Goal: Transaction & Acquisition: Purchase product/service

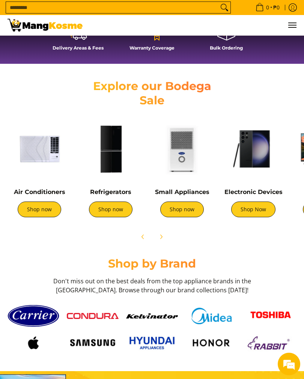
scroll to position [298, 0]
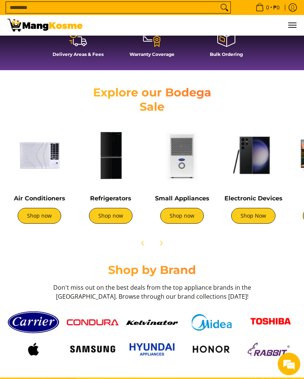
click at [108, 214] on link "Shop now" at bounding box center [110, 216] width 43 height 16
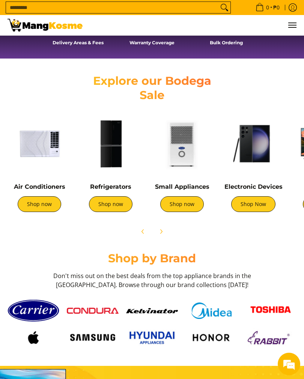
click at [40, 208] on link "Shop now" at bounding box center [39, 204] width 43 height 16
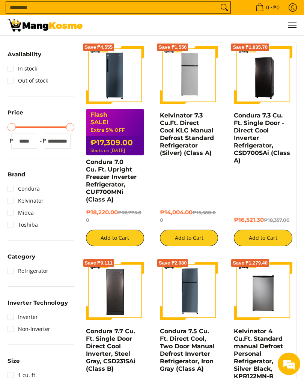
scroll to position [96, 0]
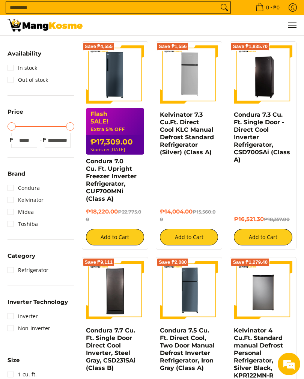
click at [13, 312] on link "Inverter" at bounding box center [22, 316] width 30 height 12
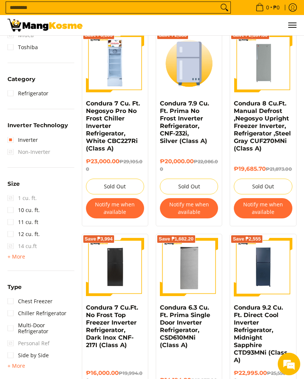
scroll to position [320, 0]
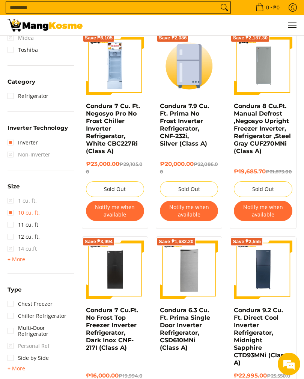
click at [15, 212] on link "10 cu. ft." at bounding box center [23, 213] width 32 height 12
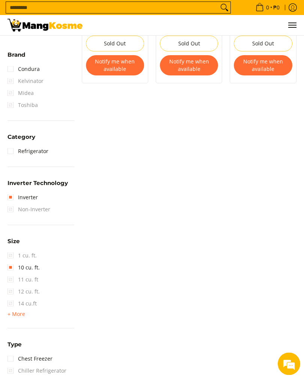
scroll to position [269, 0]
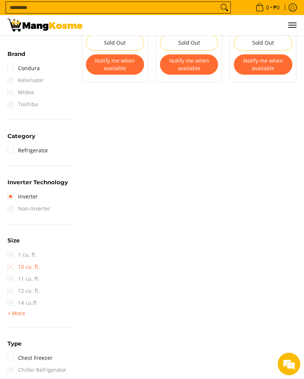
click at [10, 264] on link "10 cu. ft." at bounding box center [23, 267] width 32 height 12
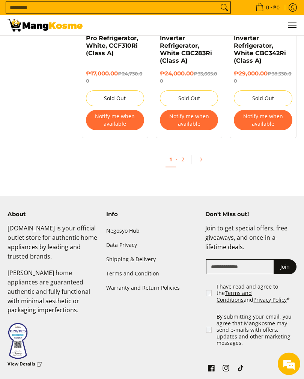
scroll to position [1652, 0]
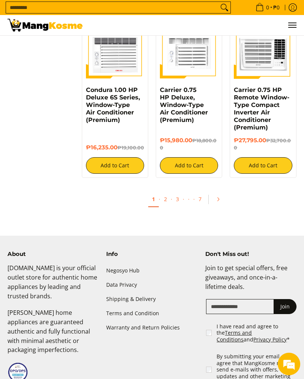
scroll to position [1497, 0]
